Goal: Task Accomplishment & Management: Manage account settings

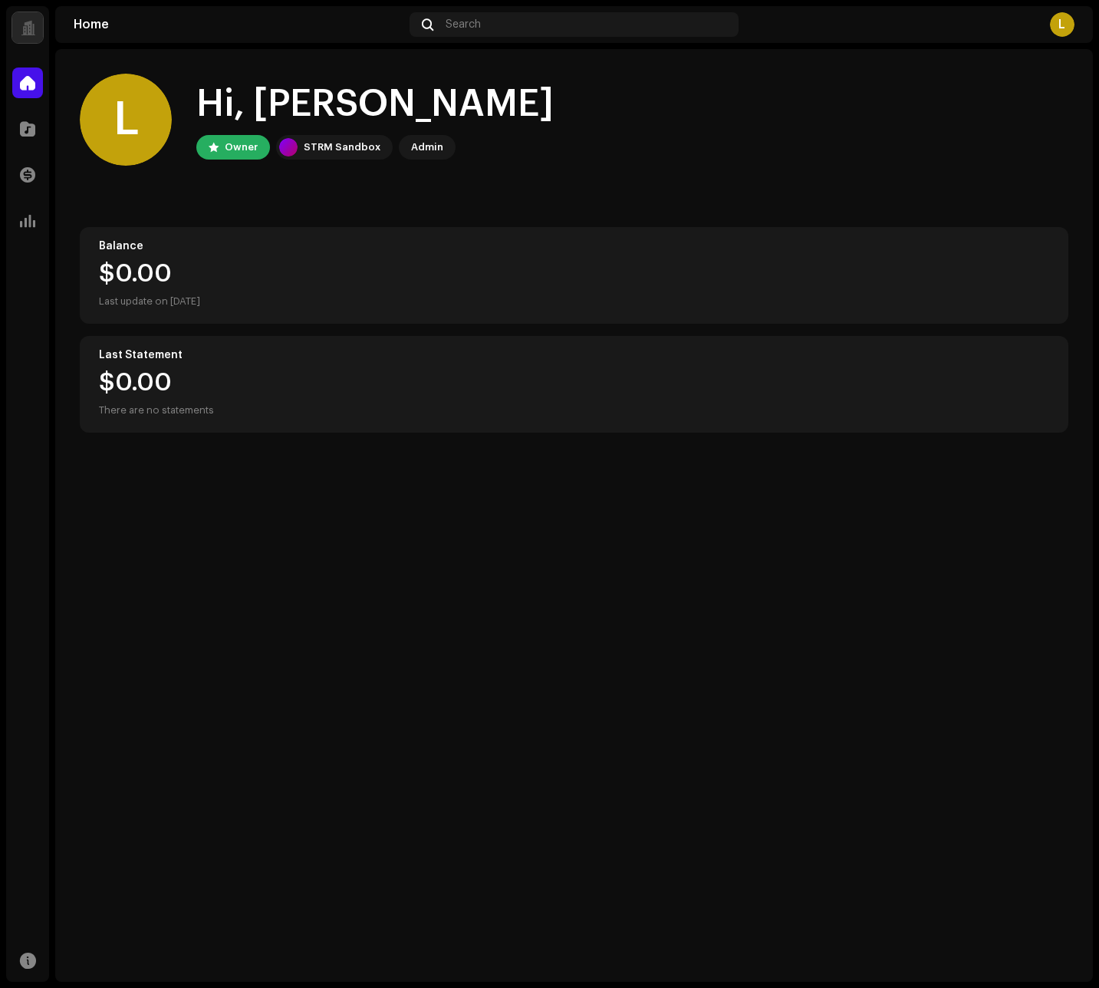
click at [1083, 25] on div "Home Search L" at bounding box center [574, 24] width 1038 height 37
click at [1072, 28] on div "L" at bounding box center [1062, 24] width 25 height 25
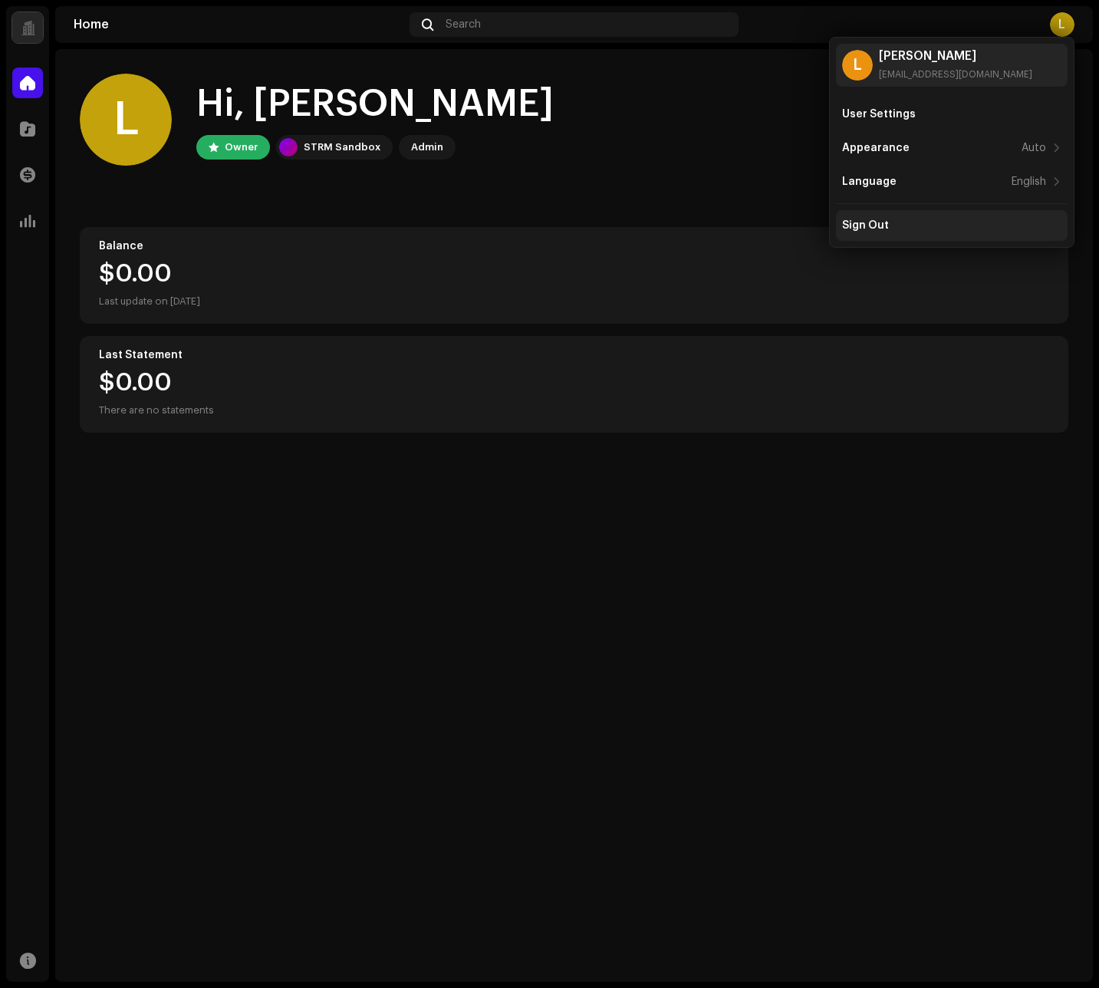
click at [903, 230] on div "Sign Out" at bounding box center [951, 225] width 219 height 12
click at [884, 229] on div "Sign Out" at bounding box center [865, 225] width 47 height 12
